Goal: Information Seeking & Learning: Learn about a topic

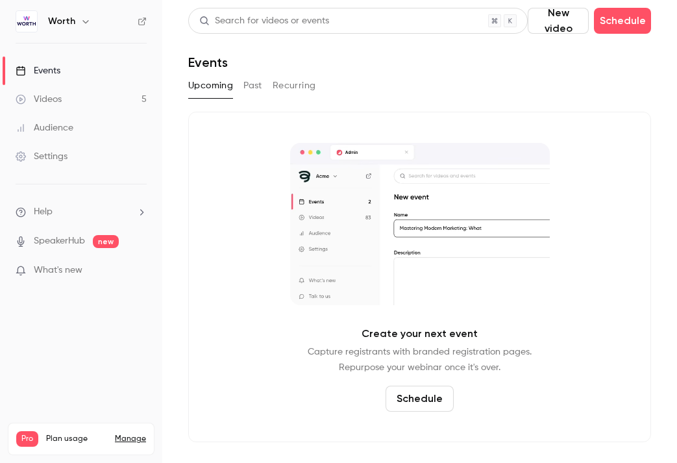
click at [61, 68] on link "Events" at bounding box center [81, 70] width 162 height 29
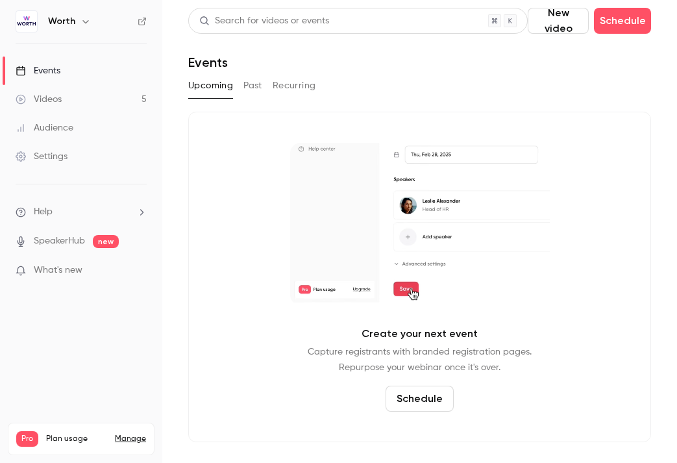
click at [83, 100] on link "Videos 5" at bounding box center [81, 99] width 162 height 29
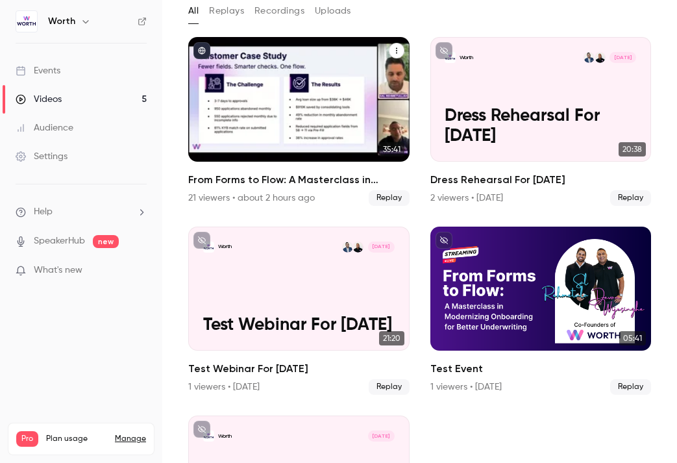
scroll to position [76, 0]
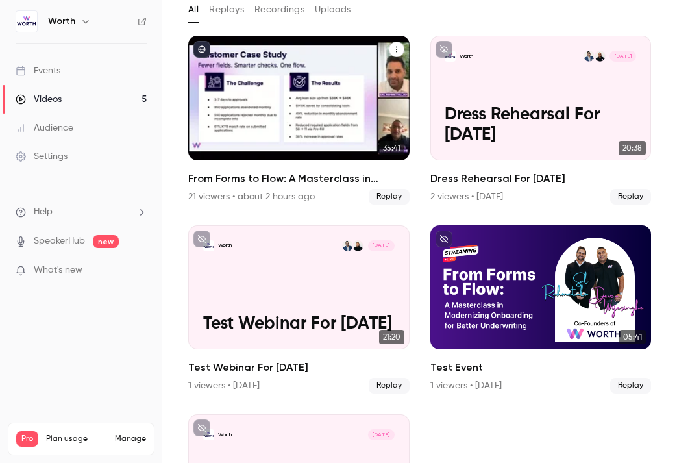
click at [276, 198] on div "21 viewers • about 2 hours ago" at bounding box center [251, 196] width 127 height 13
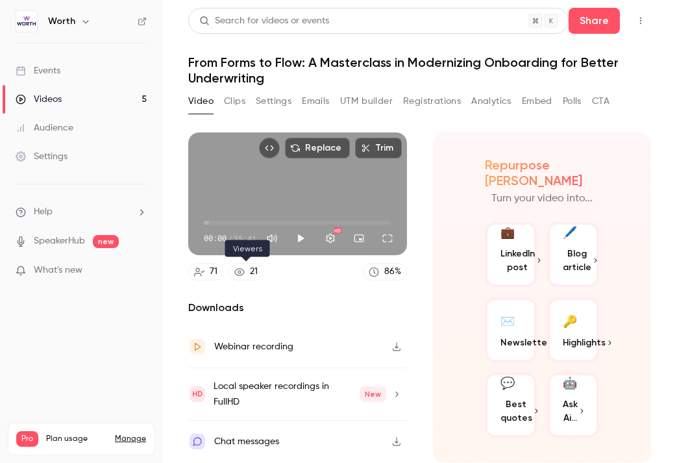
click at [249, 275] on link "21" at bounding box center [246, 272] width 35 height 18
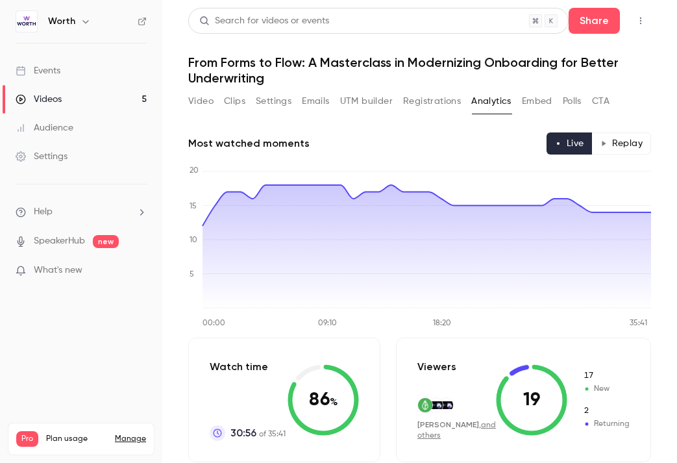
click at [92, 68] on link "Events" at bounding box center [81, 70] width 162 height 29
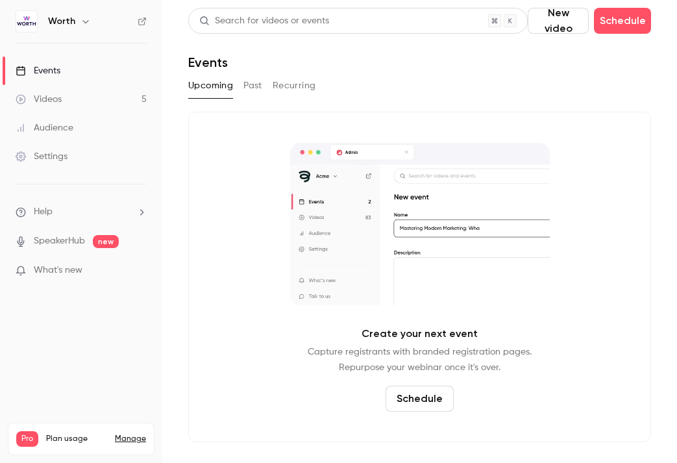
click at [258, 87] on button "Past" at bounding box center [252, 85] width 19 height 21
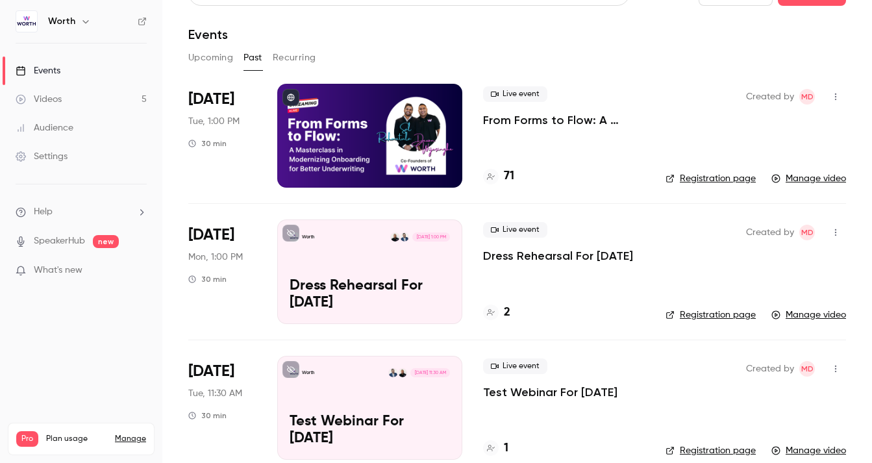
scroll to position [27, 0]
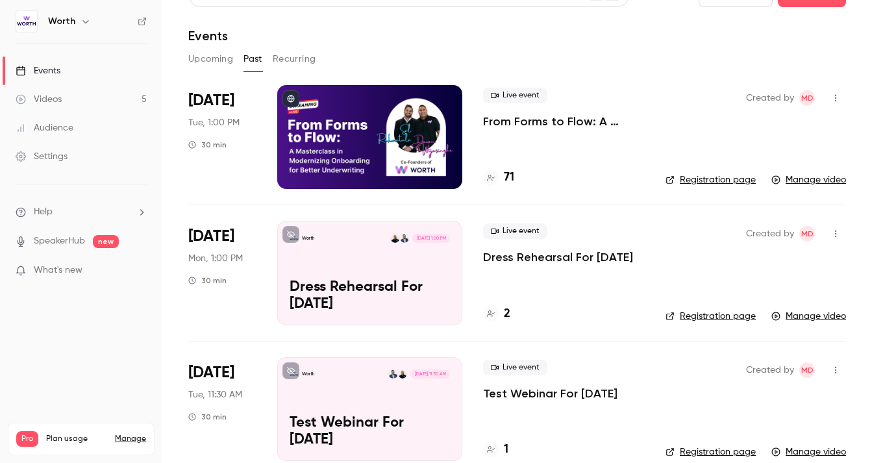
click at [677, 177] on link "Registration page" at bounding box center [710, 179] width 90 height 13
